Goal: Task Accomplishment & Management: Manage account settings

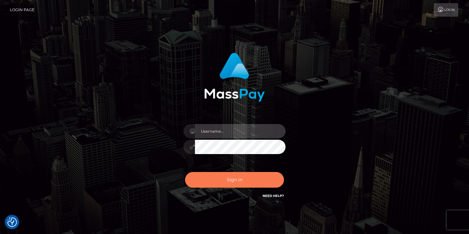
type input "[PERSON_NAME]"
click at [222, 179] on button "Sign in" at bounding box center [234, 180] width 99 height 16
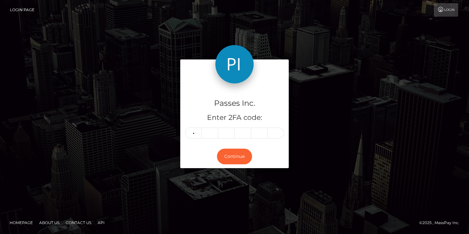
type input "7"
type input "3"
type input "5"
type input "3"
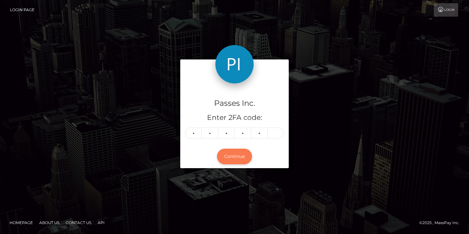
click at [238, 153] on button "Continue" at bounding box center [234, 156] width 35 height 16
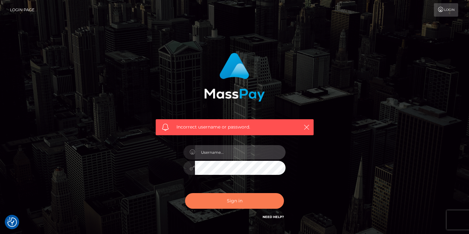
type input "duncan logie"
click at [232, 200] on button "Sign in" at bounding box center [234, 201] width 99 height 16
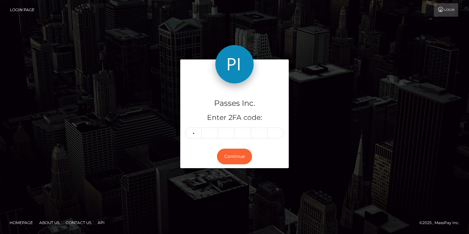
type input "3"
type input "7"
type input "6"
type input "7"
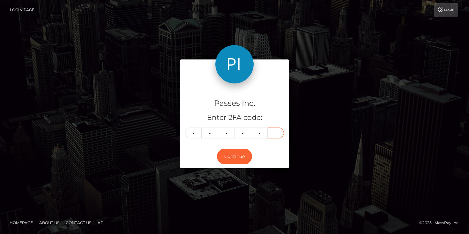
type input "0"
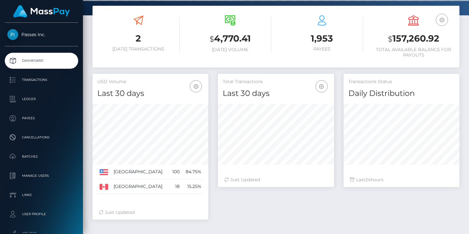
scroll to position [107, 0]
